Goal: Information Seeking & Learning: Learn about a topic

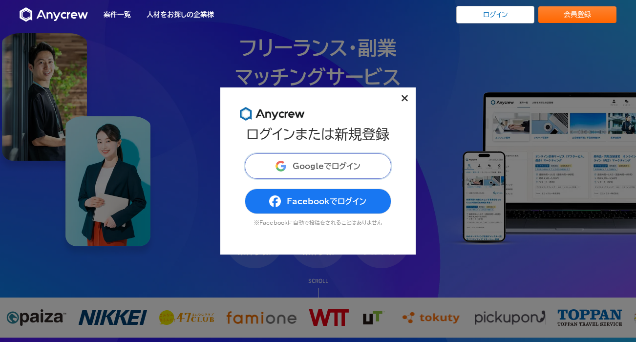
click at [314, 164] on span "Googleでログイン" at bounding box center [327, 166] width 68 height 8
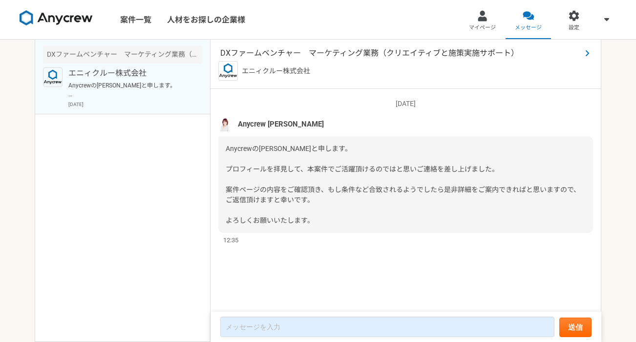
click at [365, 50] on span "DXファームベンチャー　マーケティング業務（クリエイティブと施策実施サポート）" at bounding box center [400, 53] width 361 height 12
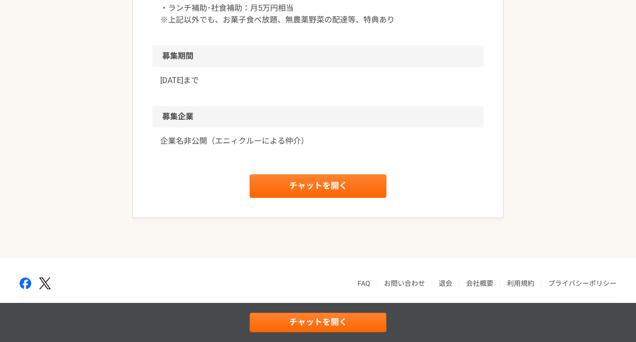
scroll to position [1596, 0]
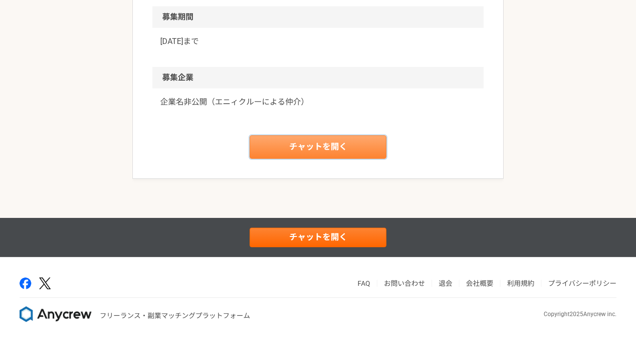
click at [375, 145] on link "チャットを開く" at bounding box center [318, 146] width 137 height 23
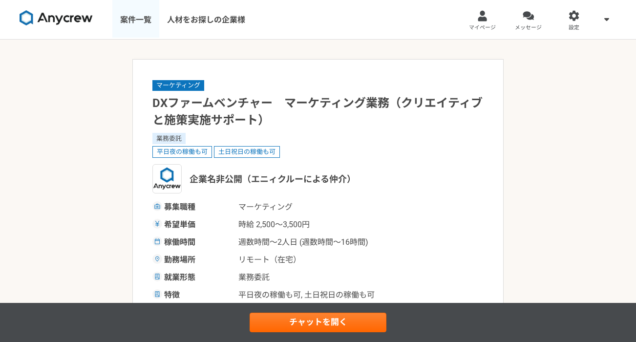
click at [140, 29] on link "案件一覧" at bounding box center [135, 19] width 47 height 39
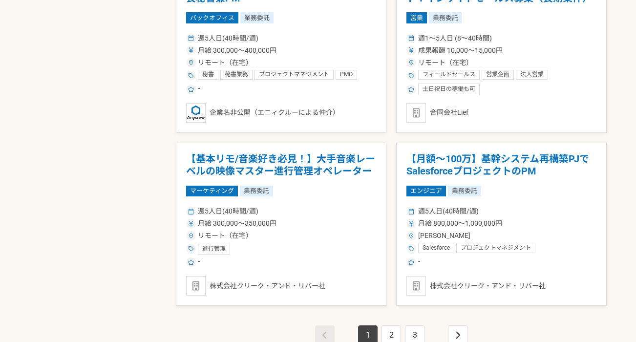
scroll to position [1741, 0]
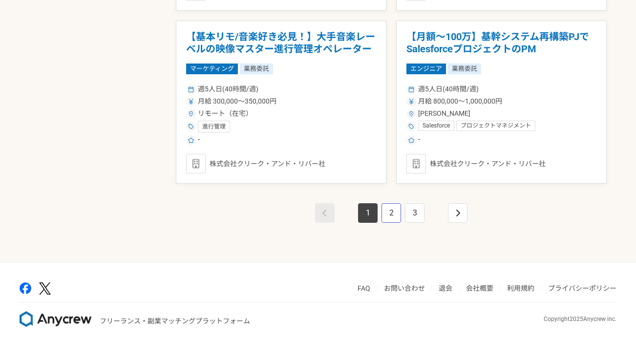
click at [391, 212] on link "2" at bounding box center [392, 213] width 20 height 20
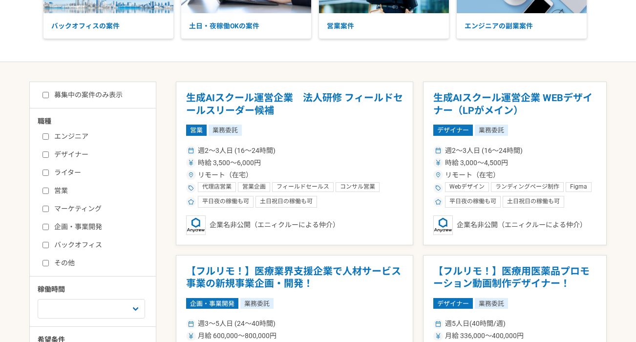
scroll to position [63, 0]
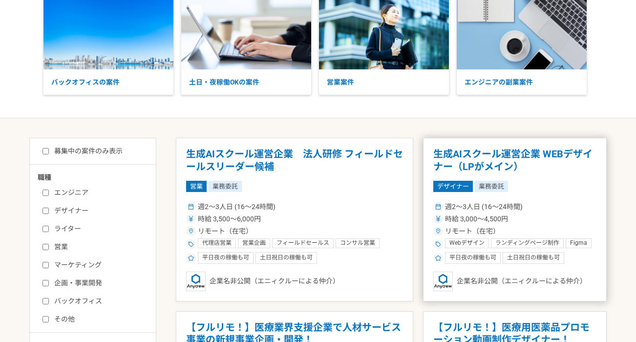
click at [503, 160] on h1 "生成AIスクール運営企業 WEBデザイナー（LPがメイン）" at bounding box center [515, 160] width 163 height 25
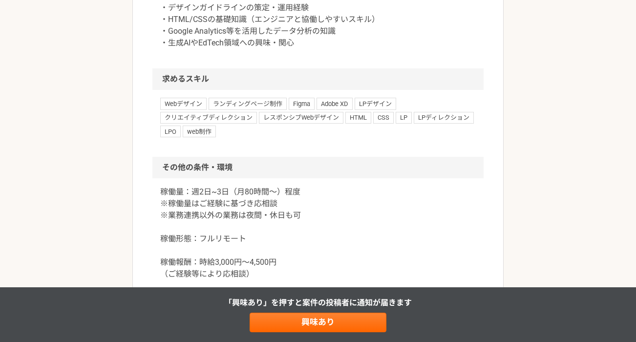
scroll to position [873, 0]
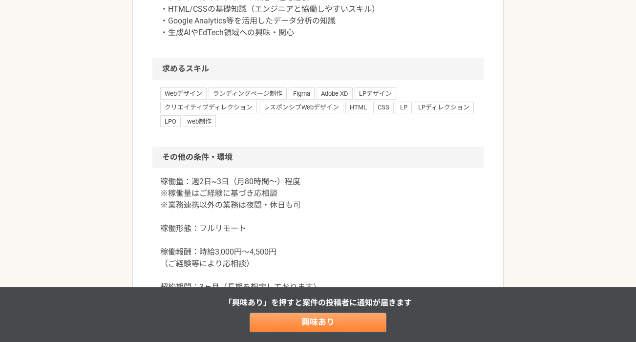
click at [331, 318] on link "興味あり" at bounding box center [318, 323] width 137 height 20
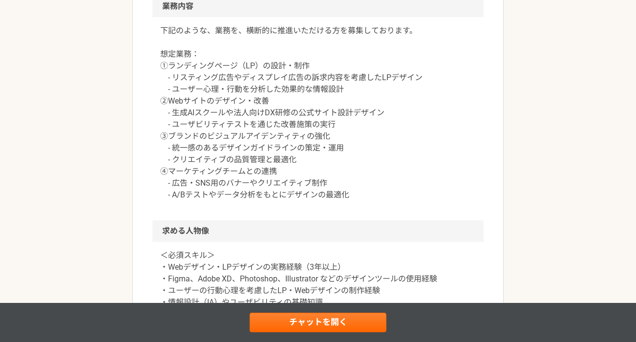
scroll to position [732, 0]
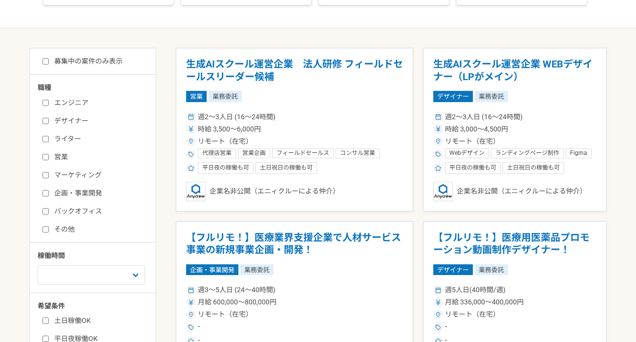
scroll to position [120, 0]
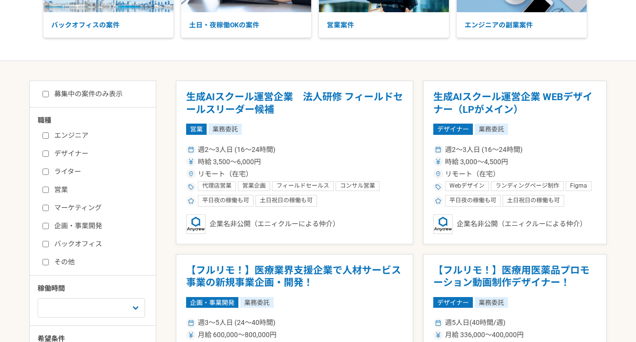
click at [68, 154] on label "デザイナー" at bounding box center [99, 154] width 112 height 10
click at [49, 154] on input "デザイナー" at bounding box center [46, 154] width 6 height 6
checkbox input "true"
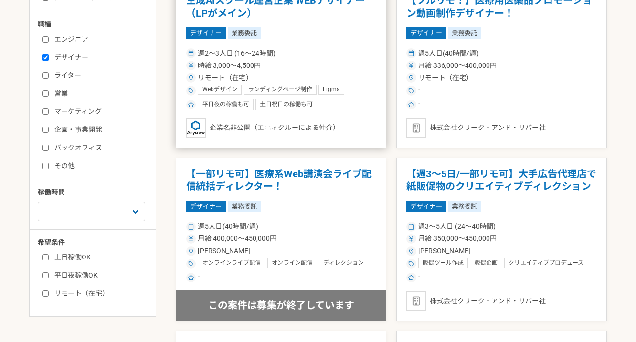
scroll to position [221, 0]
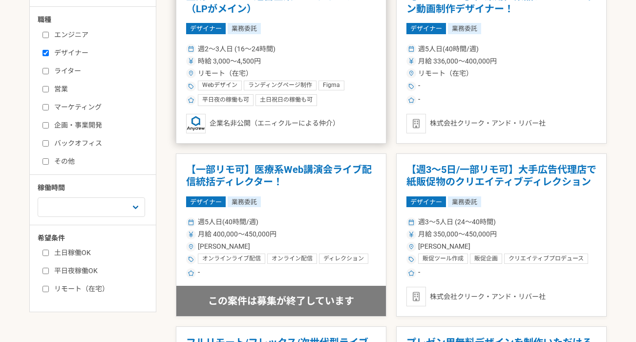
click at [340, 43] on div "週2〜3人日 (16〜24時間) 時給 3,000〜4,500円 リモート（在宅） Webデザイン ランディングページ制作 Figma Adobe XD LP…" at bounding box center [281, 74] width 190 height 64
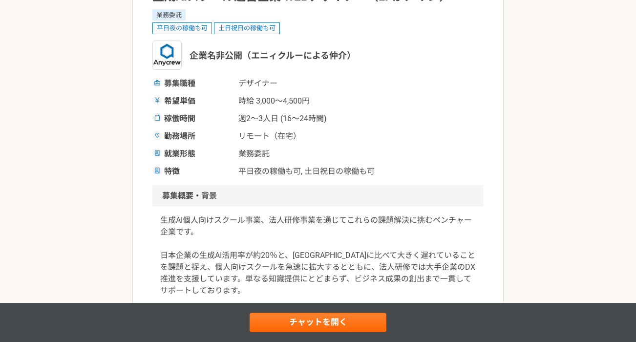
scroll to position [120, 0]
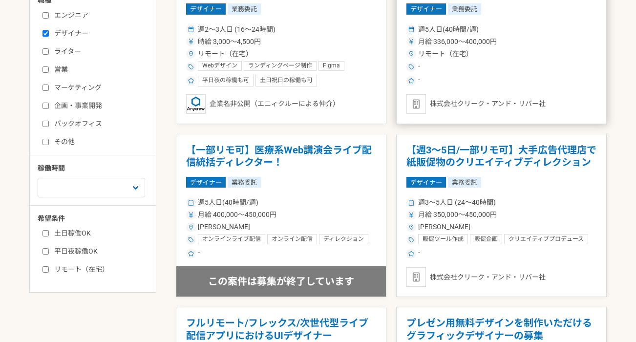
scroll to position [270, 0]
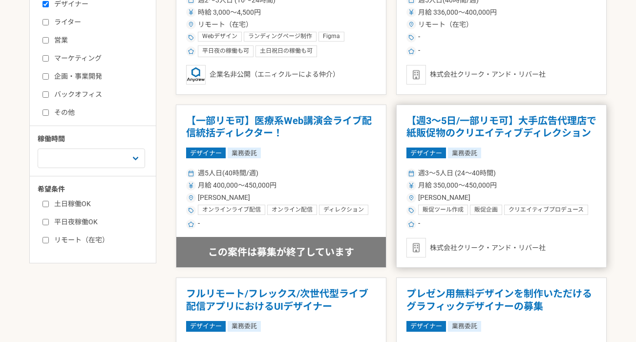
click at [536, 132] on h1 "【週3～5日/一部リモ可】大手広告代理店で紙販促物のクリエイティブディレクション" at bounding box center [502, 127] width 190 height 25
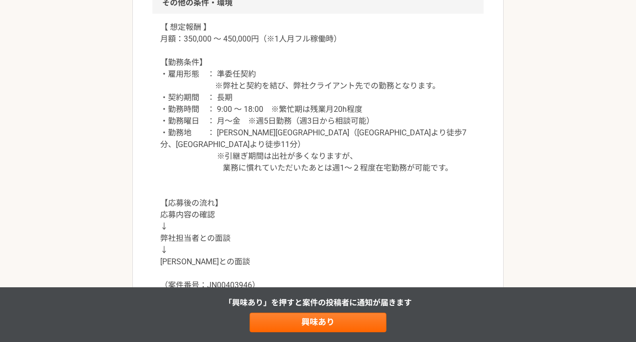
scroll to position [840, 0]
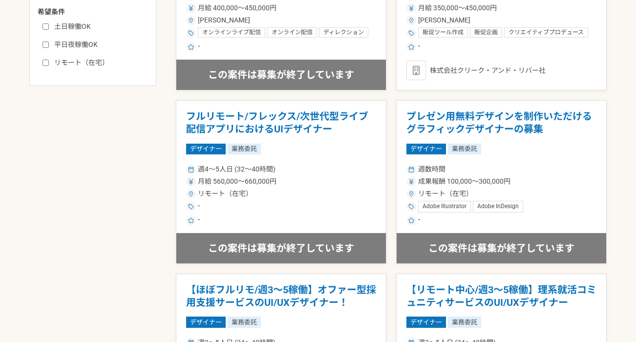
scroll to position [527, 0]
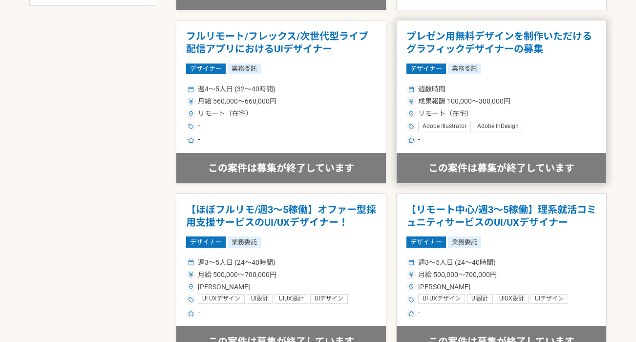
click at [502, 53] on h1 "プレゼン用無料デザインを制作いただけるグラフィックデザイナーの募集" at bounding box center [502, 42] width 190 height 25
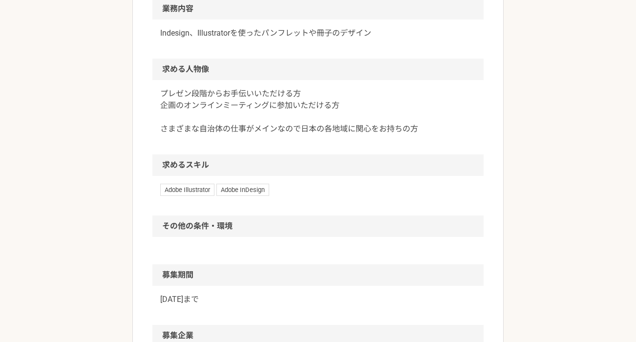
scroll to position [506, 0]
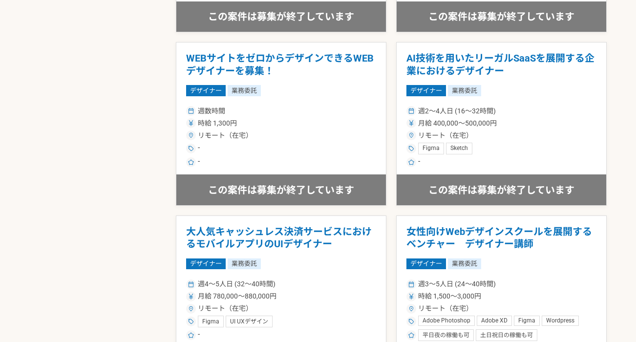
scroll to position [1746, 0]
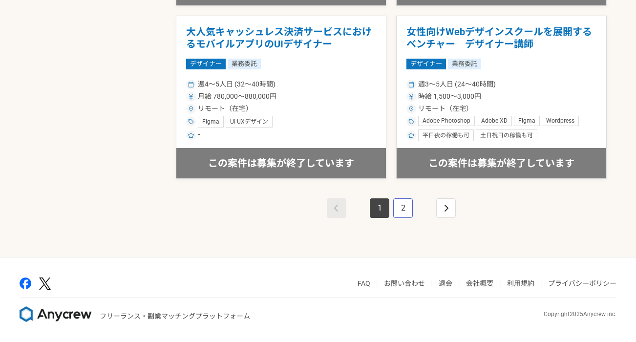
click at [404, 208] on link "2" at bounding box center [404, 208] width 20 height 20
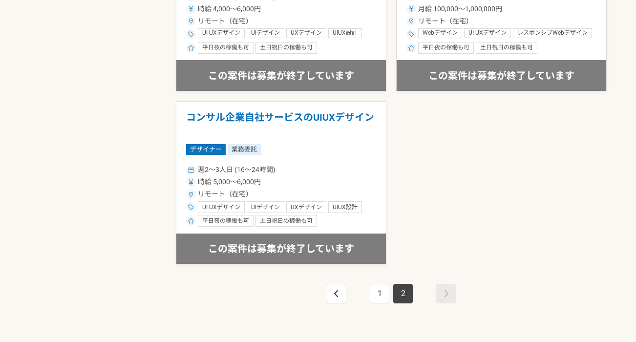
scroll to position [1746, 0]
